Goal: Navigation & Orientation: Find specific page/section

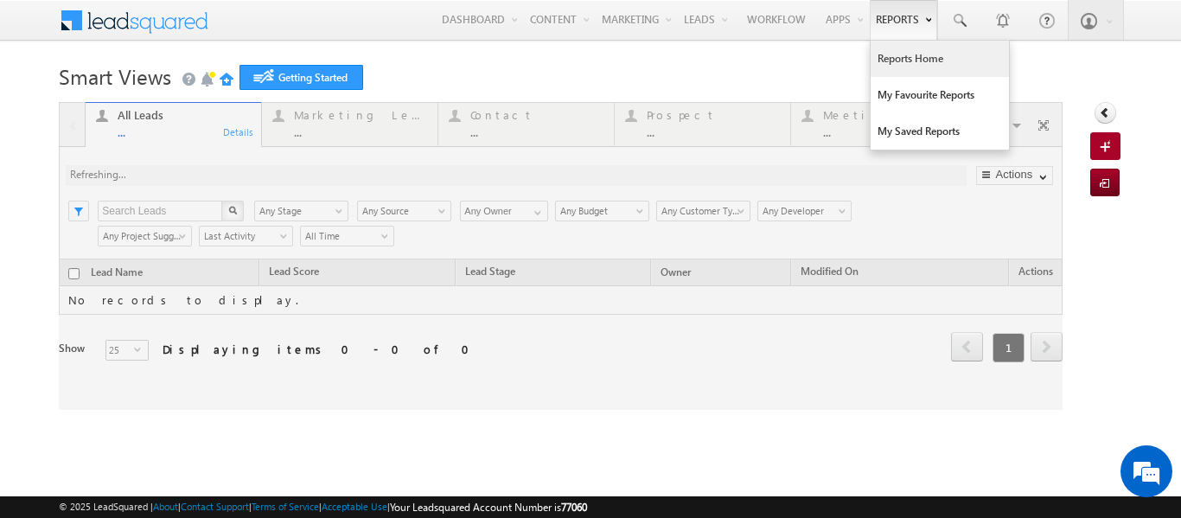
click at [898, 55] on link "Reports Home" at bounding box center [940, 59] width 138 height 36
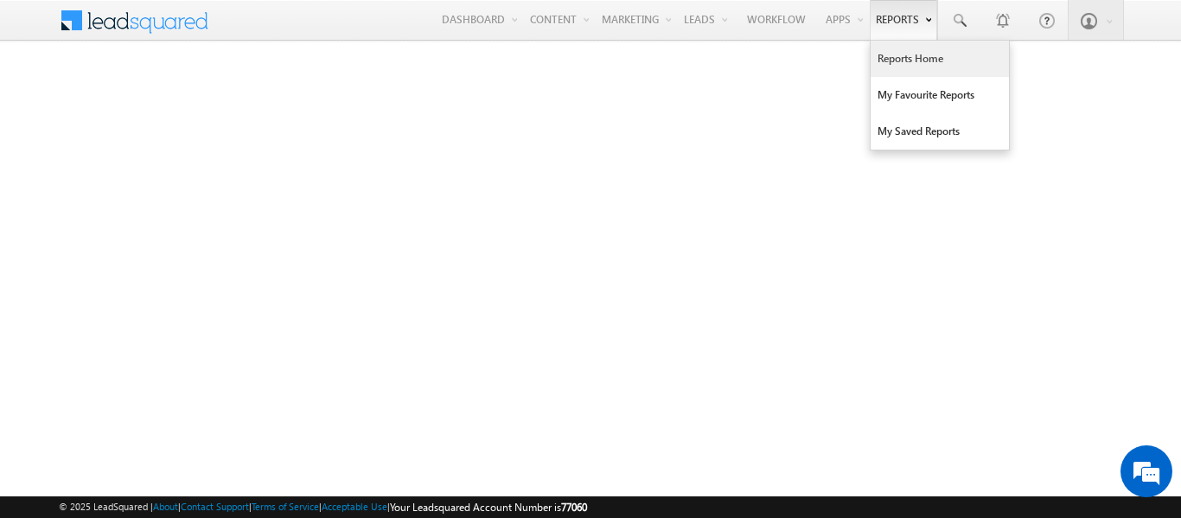
click at [905, 63] on link "Reports Home" at bounding box center [940, 59] width 138 height 36
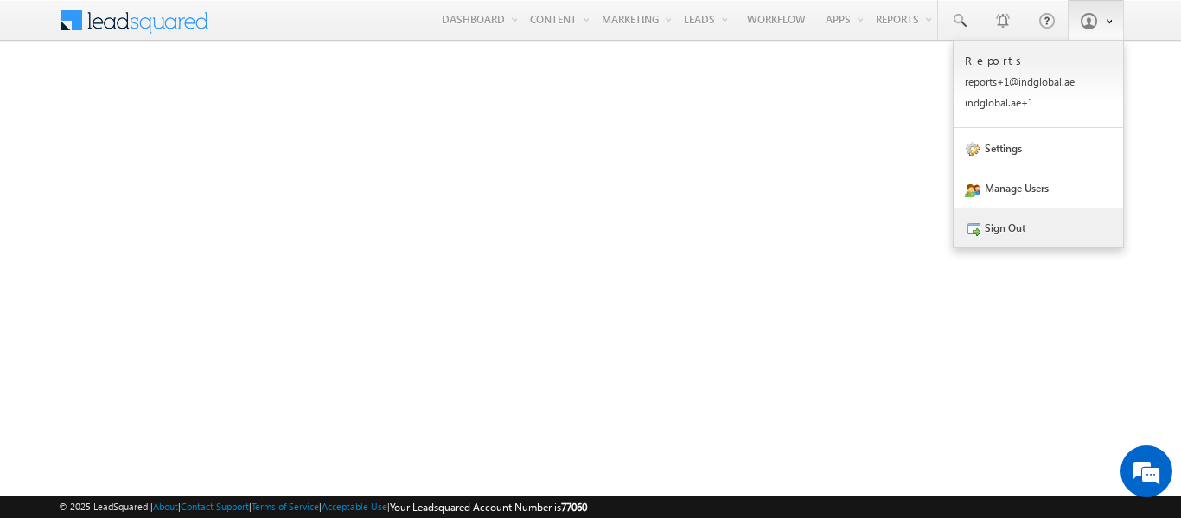
click at [1012, 221] on link "Sign Out" at bounding box center [1038, 227] width 169 height 40
